Goal: Information Seeking & Learning: Find specific fact

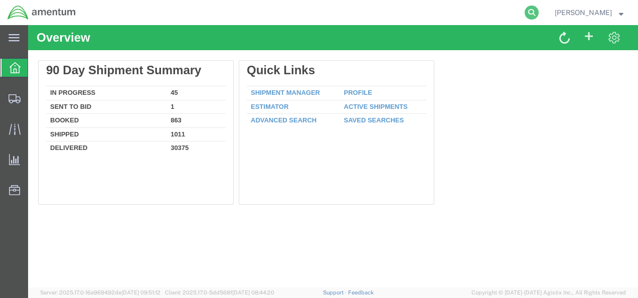
click at [539, 16] on icon at bounding box center [532, 13] width 14 height 14
click at [450, 14] on input "search" at bounding box center [372, 13] width 305 height 24
paste input "1Z19E86Y0393957335"
type input "1Z19E86Y0393957335"
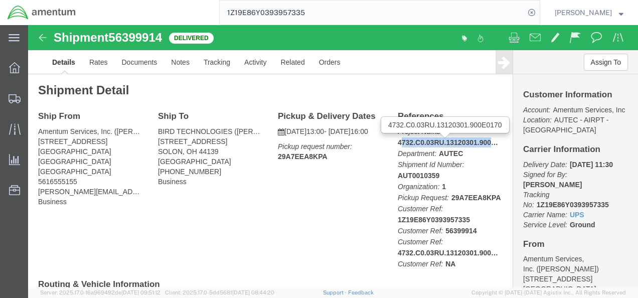
drag, startPoint x: 367, startPoint y: 118, endPoint x: 459, endPoint y: 118, distance: 91.9
click b "4732.C0.03RU.13120301.900E0170"
drag, startPoint x: 367, startPoint y: 118, endPoint x: 460, endPoint y: 118, distance: 92.4
click b "4732.C0.03RU.13120301.900E0170"
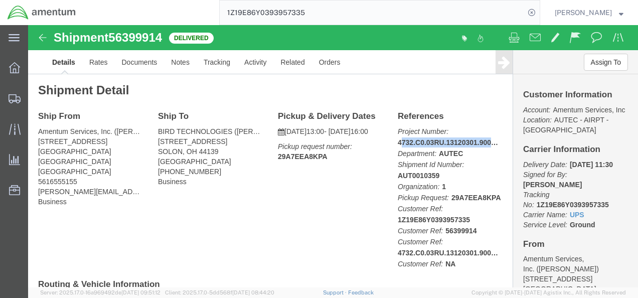
copy b "732.C0.03RU.13120301.900"
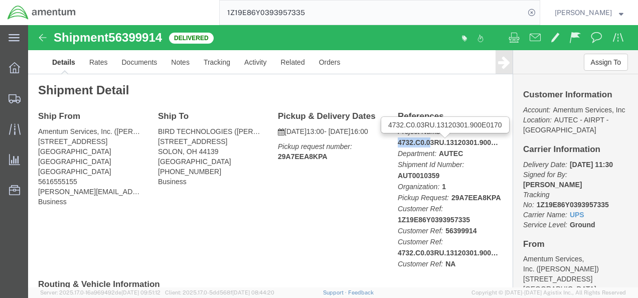
drag, startPoint x: 363, startPoint y: 115, endPoint x: 398, endPoint y: 115, distance: 34.6
click div "References Project Number: 4732.C0.03RU.13120301.900E0170 Department: AUTEC Shi…"
drag, startPoint x: 398, startPoint y: 115, endPoint x: 364, endPoint y: 116, distance: 34.1
click div "References Project Number: 4732.C0.03RU.13120301.900E0170 Department: AUTEC Shi…"
click b "4732.C0.03RU.13120301.900E0170"
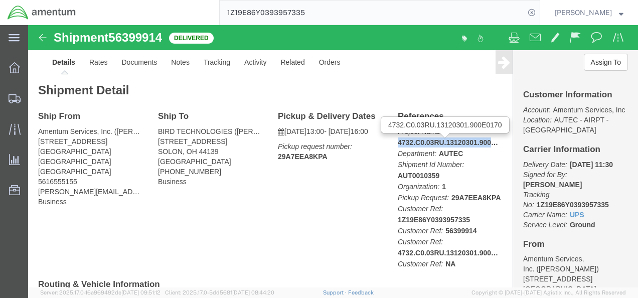
drag, startPoint x: 366, startPoint y: 118, endPoint x: 458, endPoint y: 117, distance: 91.4
click b "4732.C0.03RU.13120301.900E0170"
copy b "4732.C0.03RU.13120301.900"
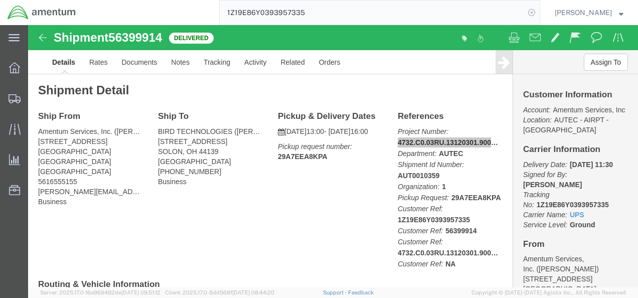
click at [539, 11] on icon at bounding box center [532, 13] width 14 height 14
click at [539, 9] on icon at bounding box center [532, 13] width 14 height 14
paste input "1Z19E86Y1294199556"
type input "1Z19E86Y1294199556"
